Goal: Task Accomplishment & Management: Manage account settings

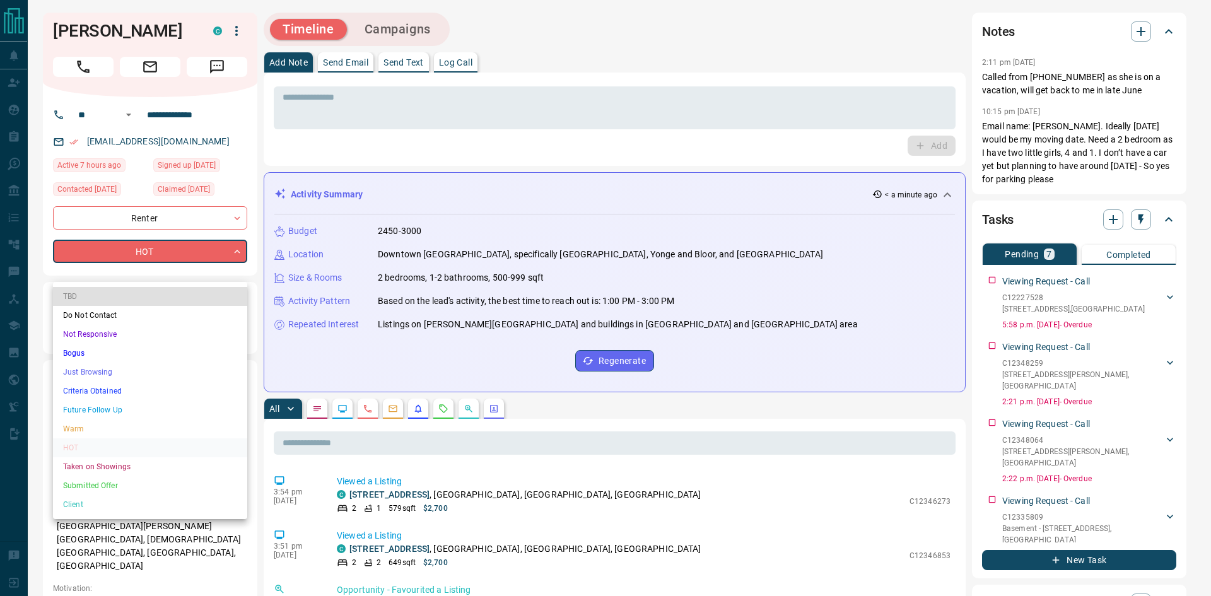
click at [239, 26] on div at bounding box center [605, 298] width 1211 height 596
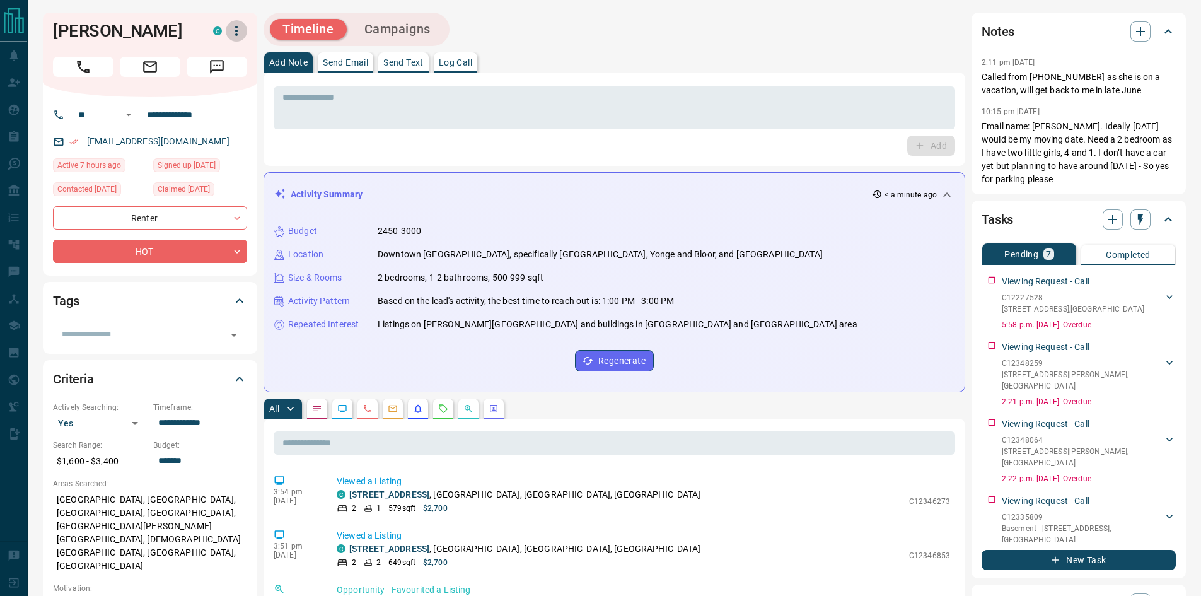
click at [233, 38] on icon "button" at bounding box center [236, 30] width 15 height 15
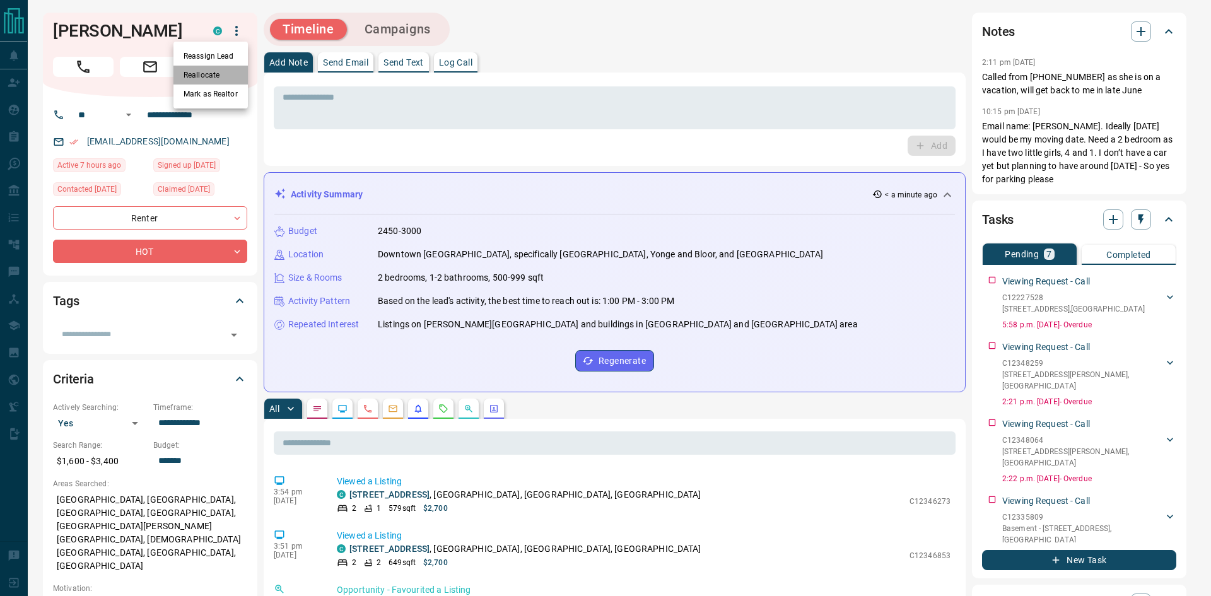
click at [224, 78] on li "Reallocate" at bounding box center [210, 75] width 74 height 19
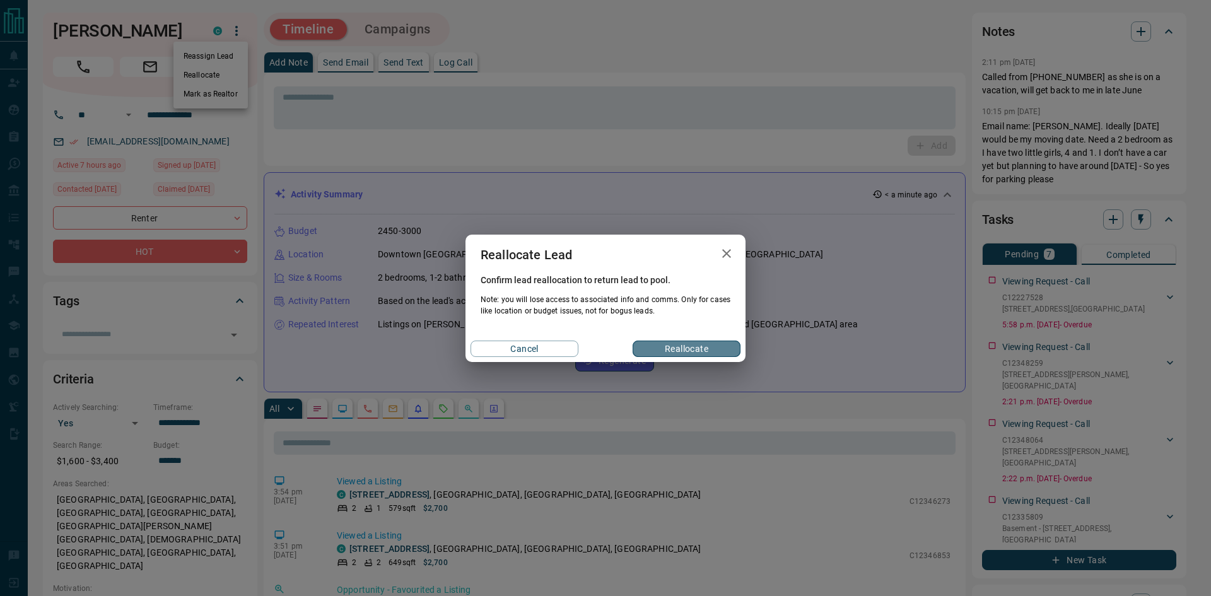
click at [674, 344] on button "Reallocate" at bounding box center [686, 349] width 108 height 16
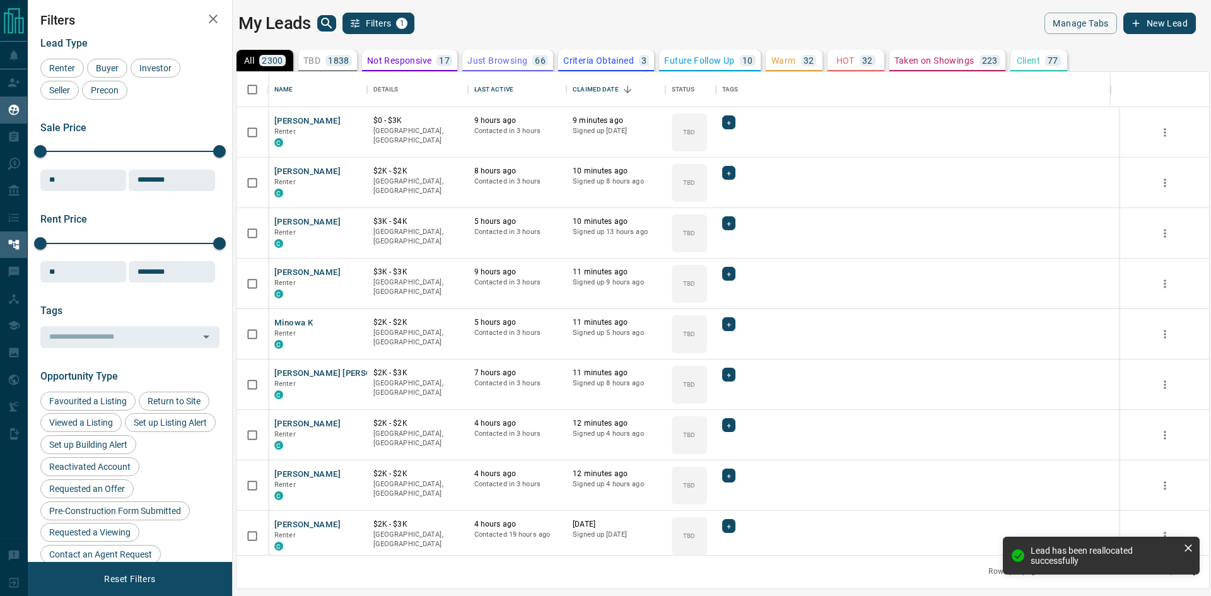
scroll to position [474, 963]
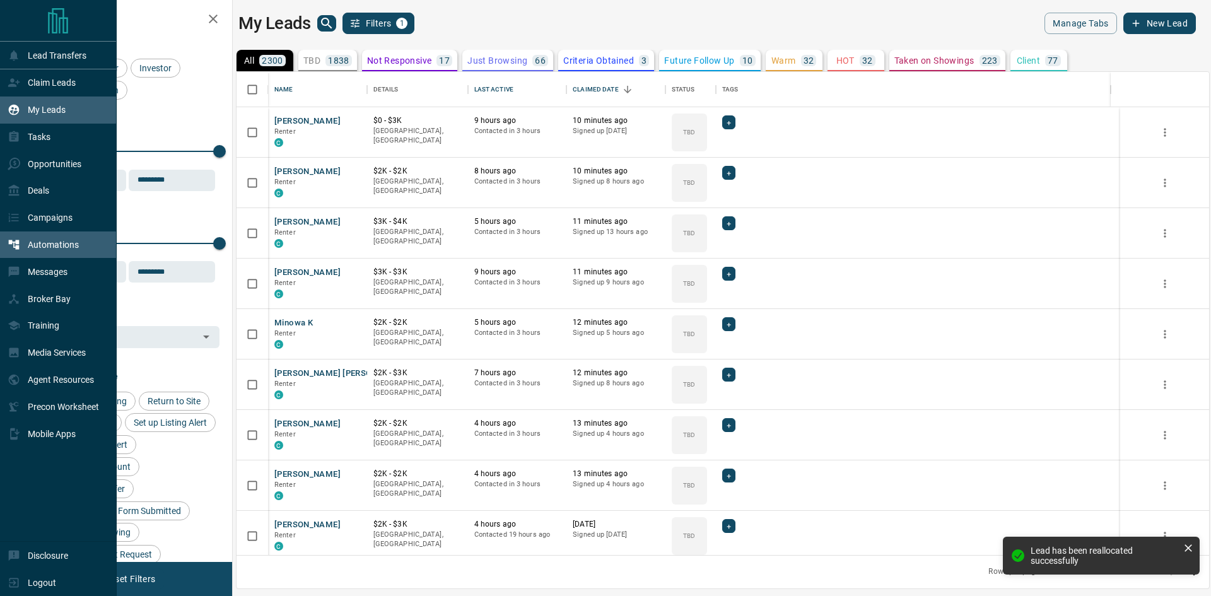
click at [62, 243] on div "Automations" at bounding box center [43, 245] width 71 height 21
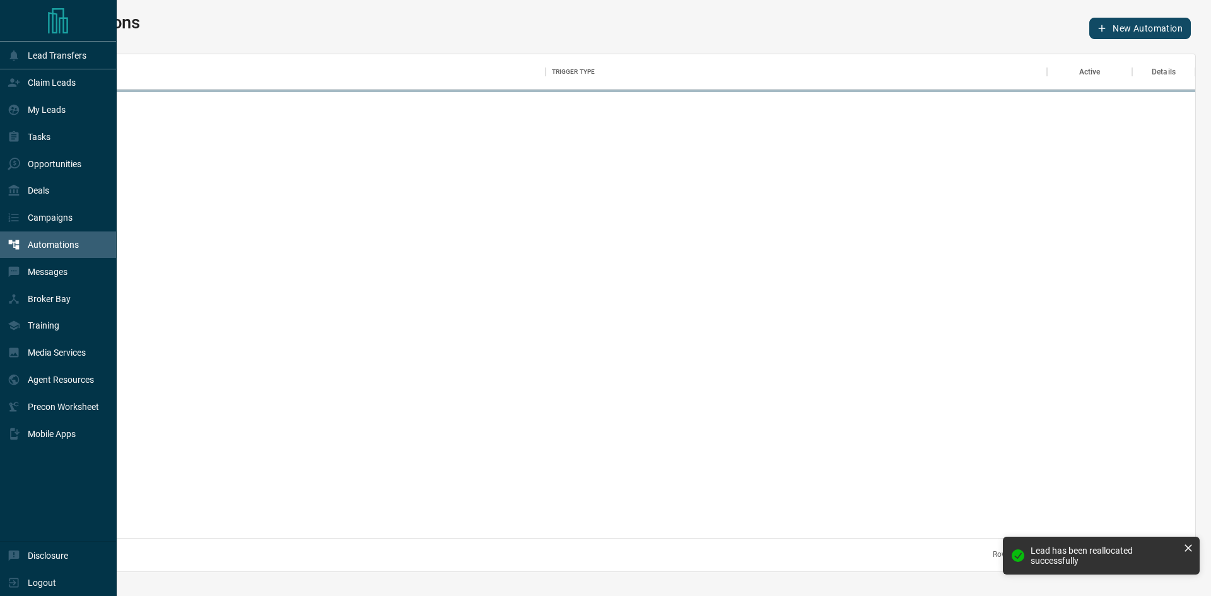
scroll to position [474, 1142]
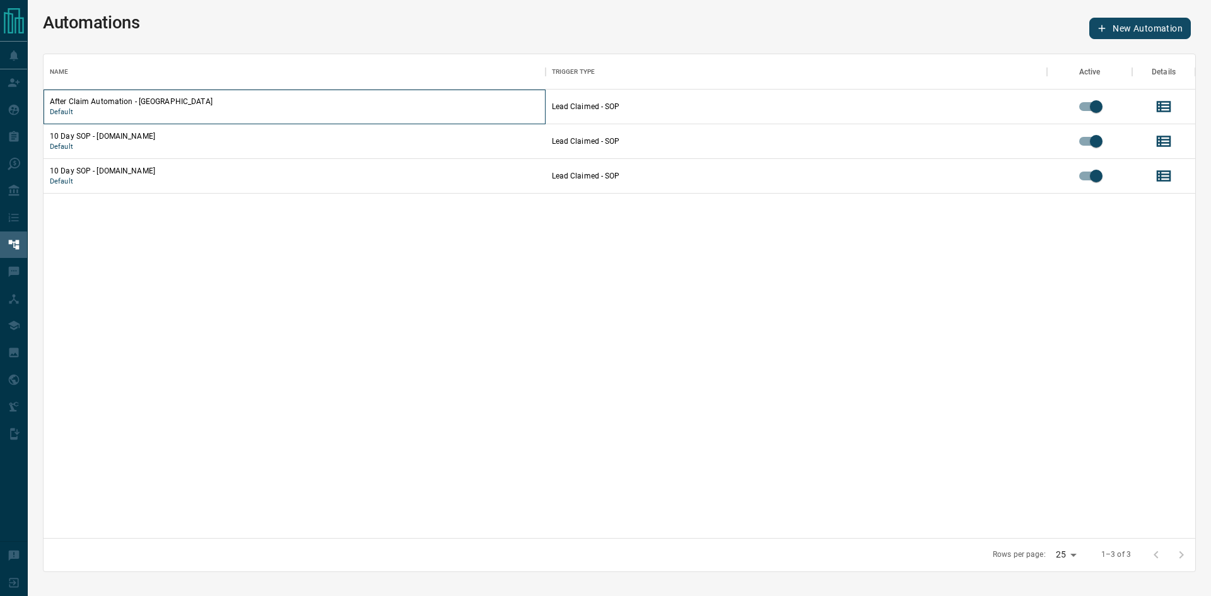
click at [141, 102] on p "After Claim Automation - [GEOGRAPHIC_DATA]" at bounding box center [294, 101] width 489 height 11
click at [539, 107] on div "After Claim Automation - [GEOGRAPHIC_DATA] Default" at bounding box center [295, 107] width 502 height 35
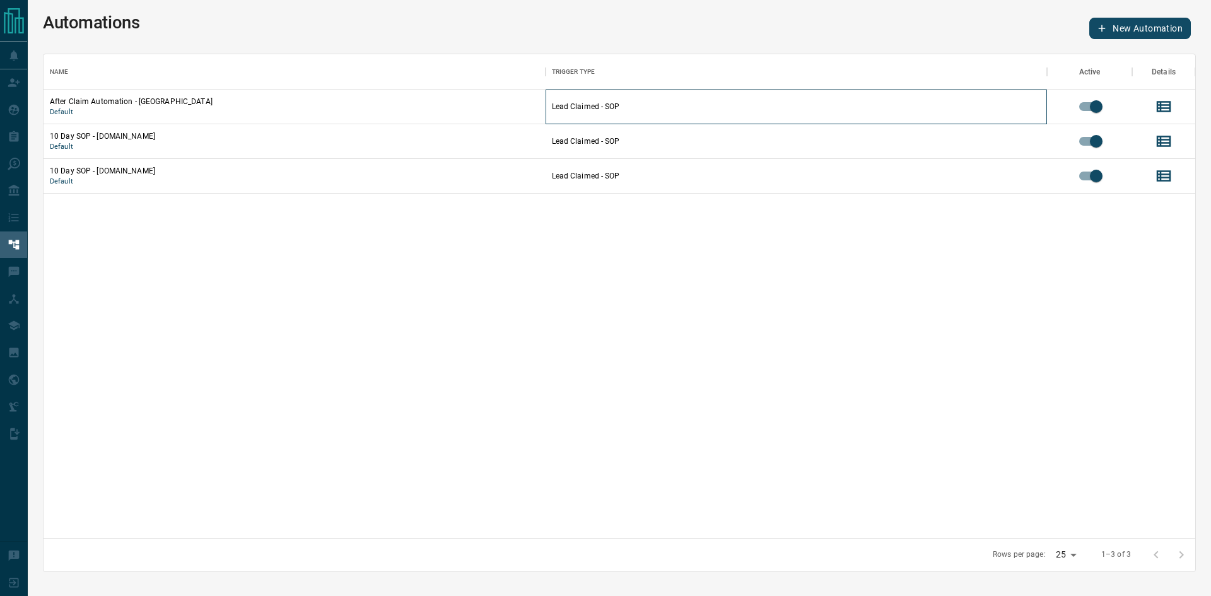
click at [678, 102] on p "Lead Claimed - SOP" at bounding box center [796, 106] width 489 height 11
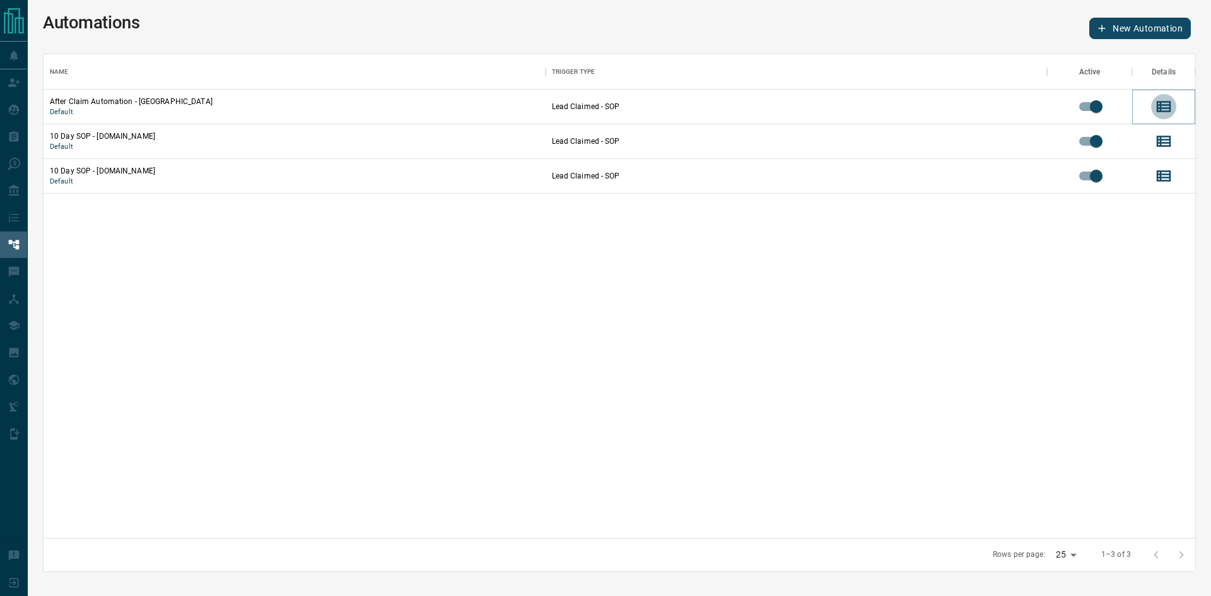
click at [1171, 105] on icon "View Details" at bounding box center [1163, 106] width 19 height 19
